Goal: Download file/media

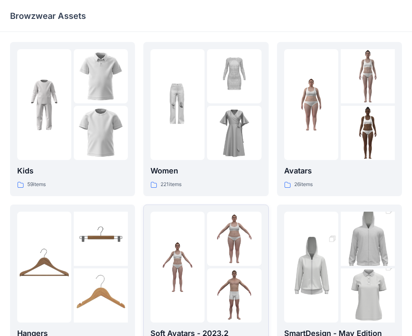
scroll to position [42, 0]
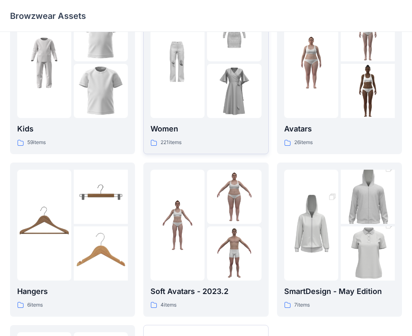
click at [187, 83] on img at bounding box center [178, 63] width 54 height 54
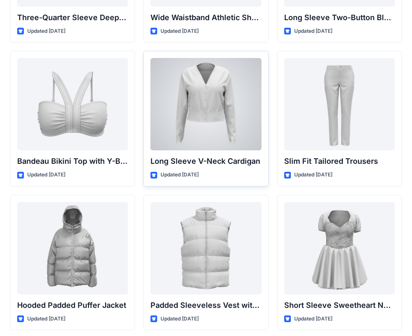
scroll to position [804, 0]
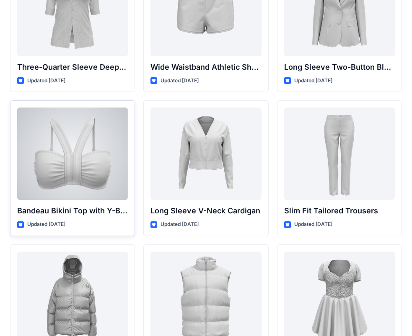
click at [78, 162] on div at bounding box center [72, 153] width 111 height 92
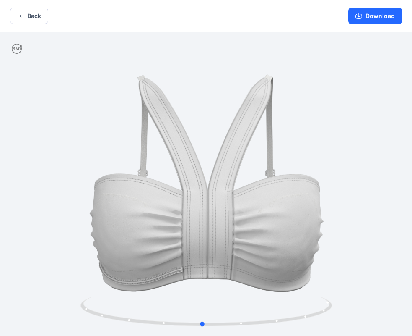
drag, startPoint x: 289, startPoint y: 223, endPoint x: 285, endPoint y: 230, distance: 8.4
click at [285, 230] on div at bounding box center [206, 184] width 412 height 305
click at [374, 19] on button "Download" at bounding box center [376, 16] width 54 height 17
